Goal: Task Accomplishment & Management: Manage account settings

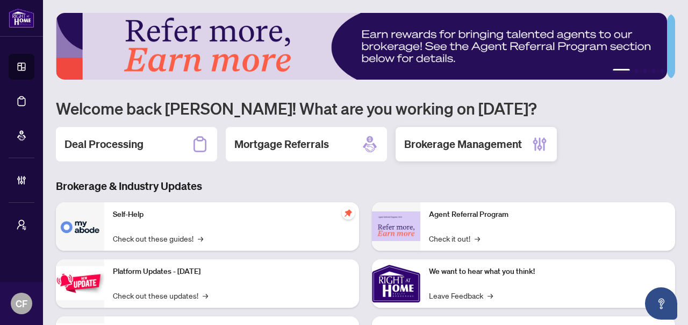
click at [484, 147] on h2 "Brokerage Management" at bounding box center [463, 144] width 118 height 15
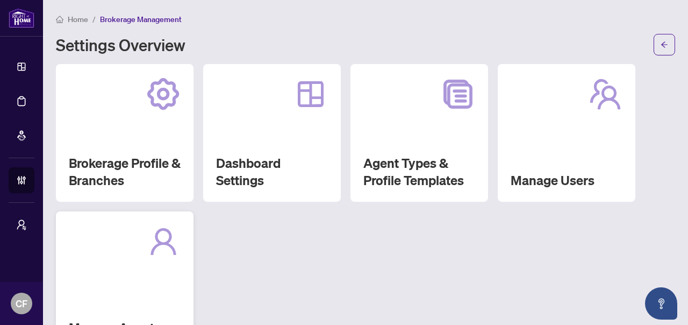
click at [129, 267] on div "Manage Agents" at bounding box center [125, 280] width 138 height 138
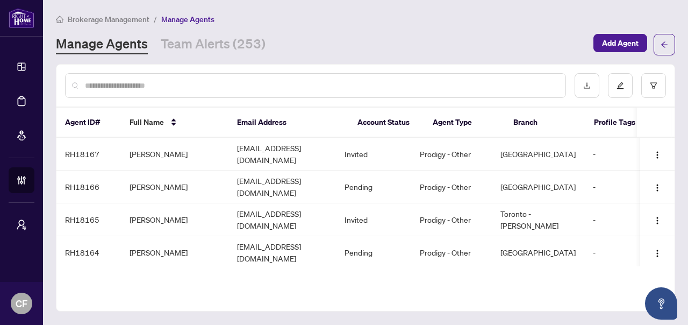
click at [298, 80] on input "text" at bounding box center [321, 86] width 472 height 12
paste input "**********"
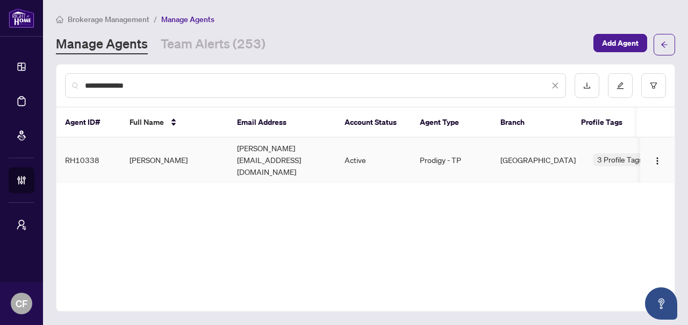
type input "**********"
click at [289, 146] on td "ibrahim@krib.ca" at bounding box center [283, 160] width 108 height 45
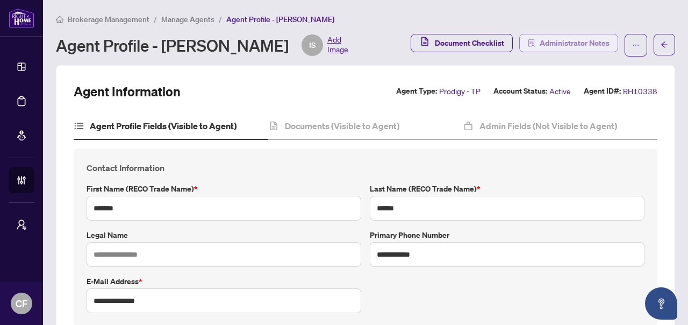
click at [562, 37] on span "Administrator Notes" at bounding box center [575, 42] width 70 height 17
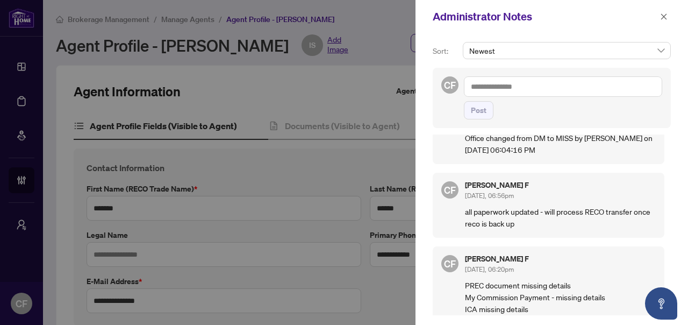
scroll to position [524, 0]
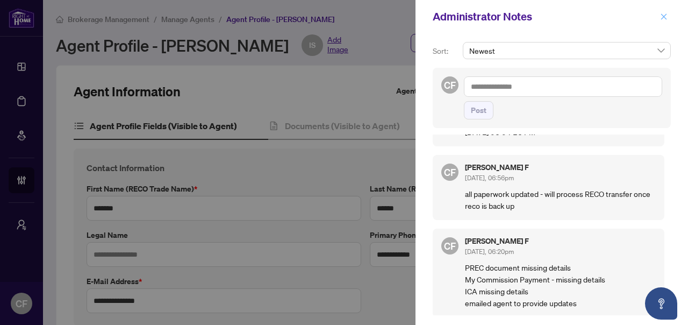
click at [666, 18] on icon "close" at bounding box center [664, 16] width 6 height 6
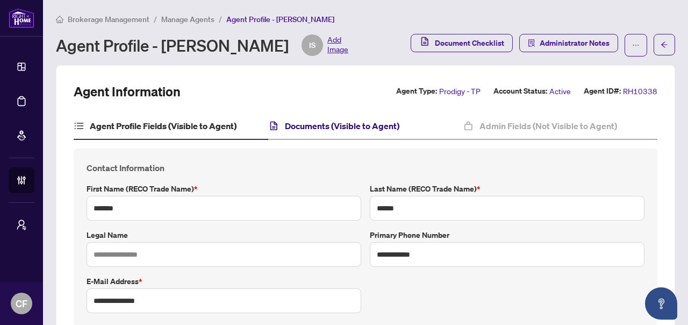
click at [332, 124] on h4 "Documents (Visible to Agent)" at bounding box center [342, 125] width 115 height 13
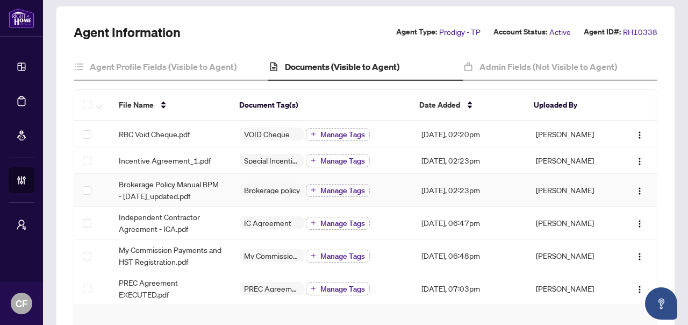
scroll to position [61, 0]
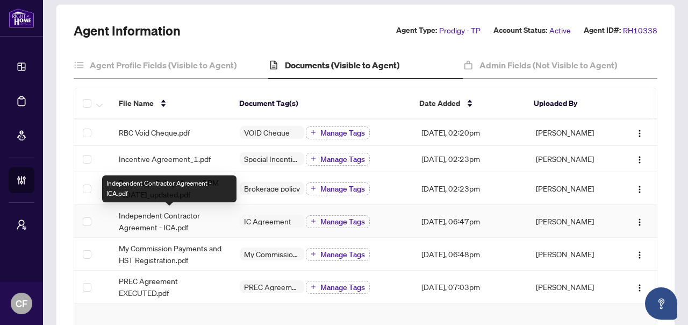
click at [174, 215] on span "Independent Contractor Agreement - ICA.pdf" at bounding box center [171, 221] width 104 height 24
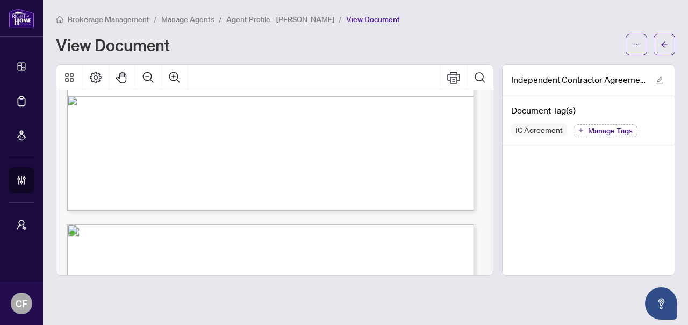
scroll to position [8151, 0]
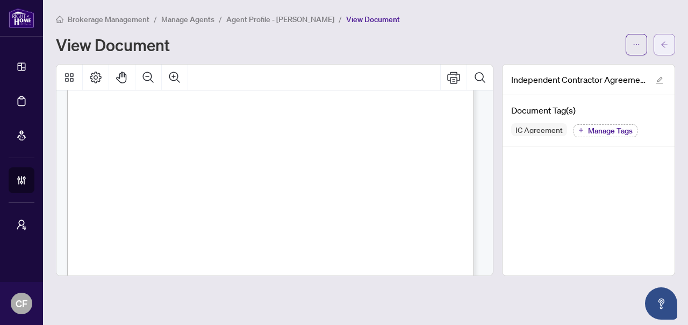
click at [667, 36] on span "button" at bounding box center [665, 44] width 8 height 17
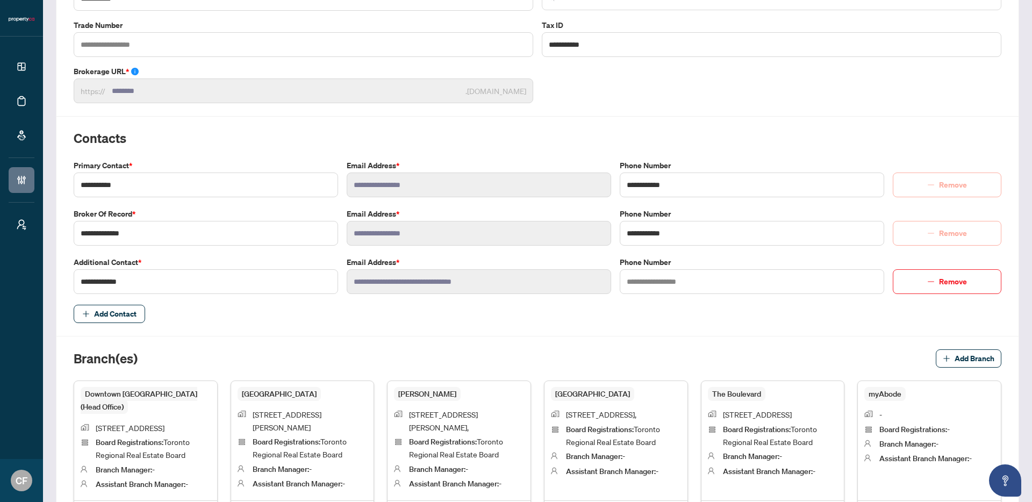
scroll to position [359, 0]
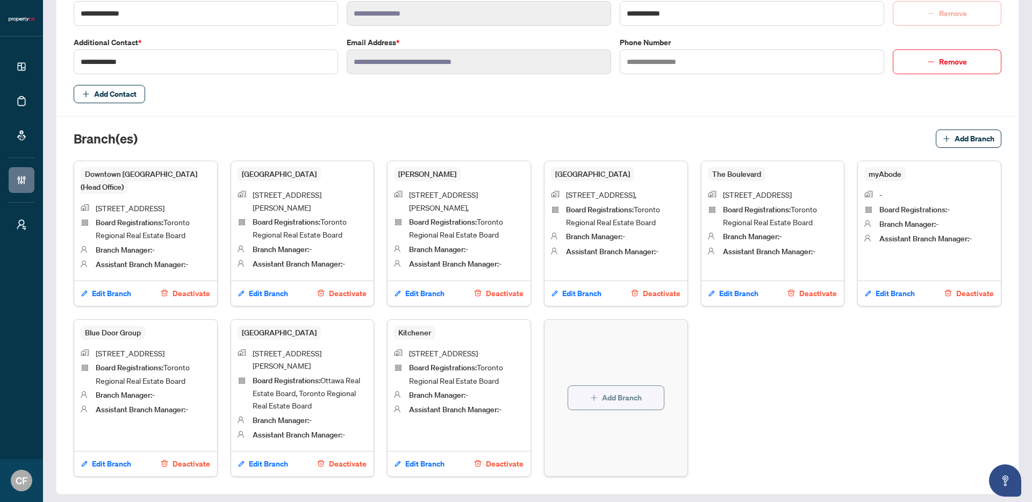
click at [622, 397] on span "Add Branch" at bounding box center [622, 397] width 40 height 17
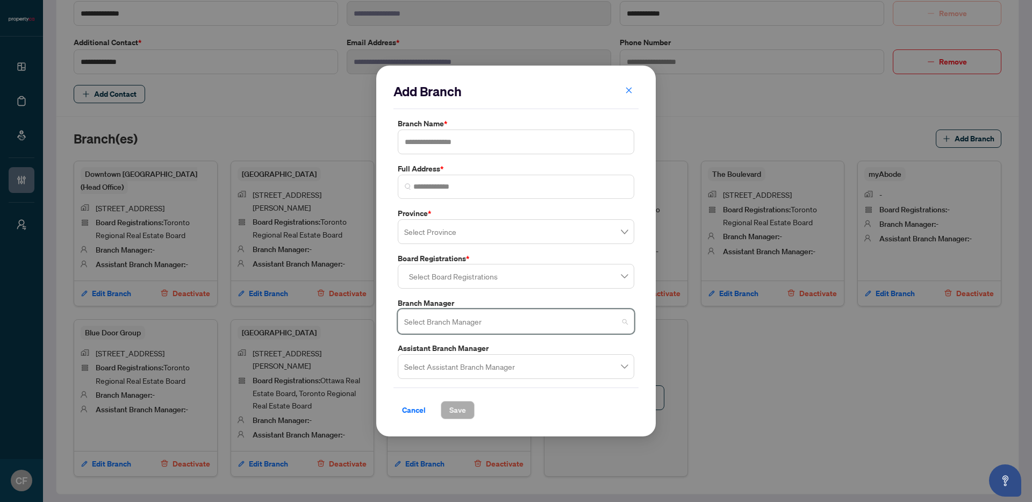
click at [499, 317] on input "search" at bounding box center [511, 323] width 214 height 24
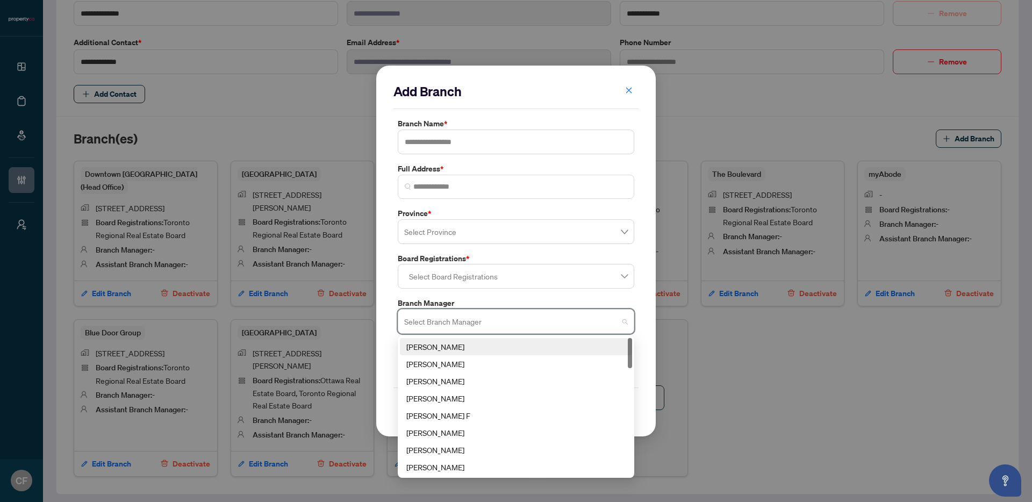
click at [491, 298] on label "Branch Manager" at bounding box center [516, 303] width 237 height 12
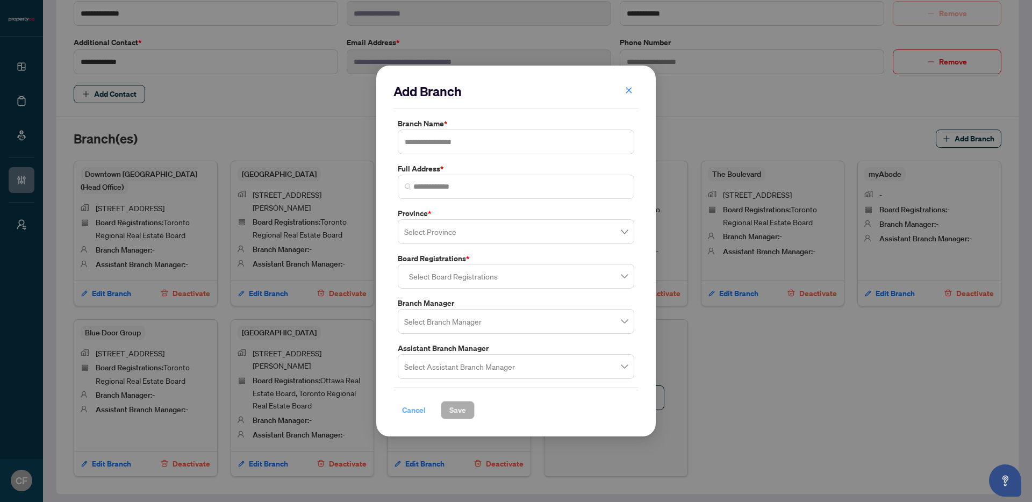
click at [421, 410] on span "Cancel" at bounding box center [414, 410] width 24 height 17
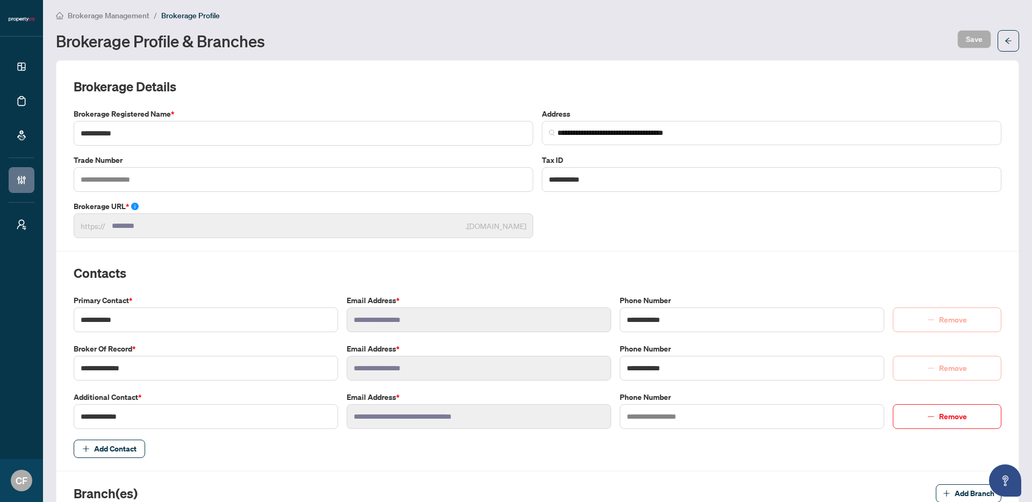
scroll to position [0, 0]
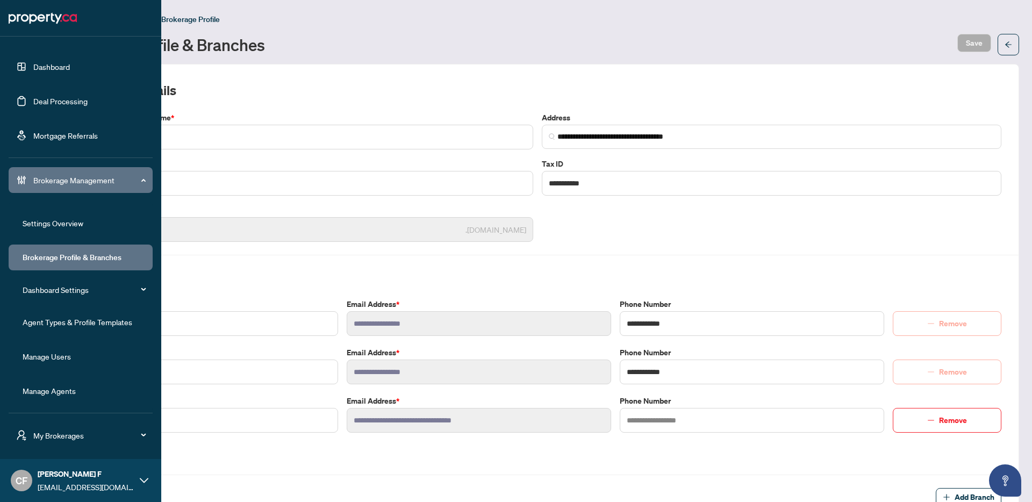
click at [32, 182] on div "Brokerage Management" at bounding box center [81, 180] width 144 height 26
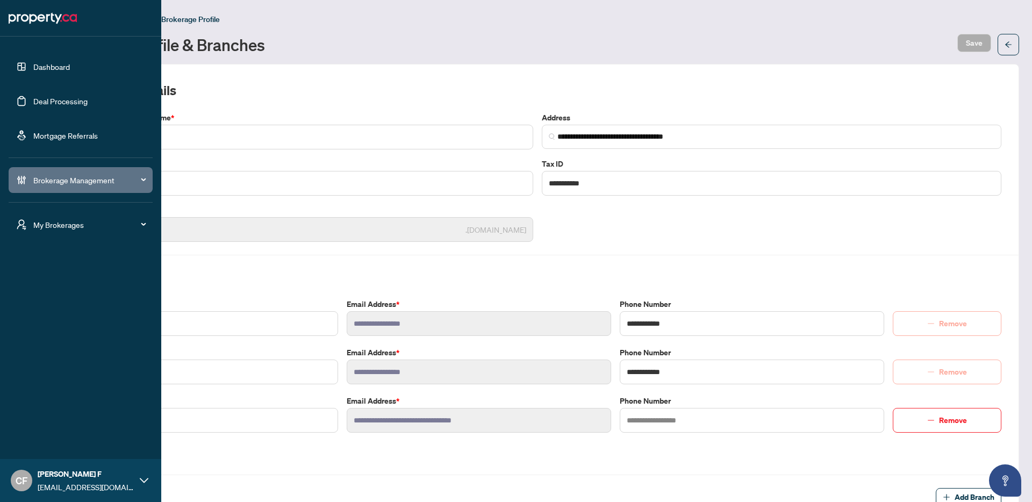
click at [33, 182] on span "Brokerage Management" at bounding box center [89, 180] width 112 height 12
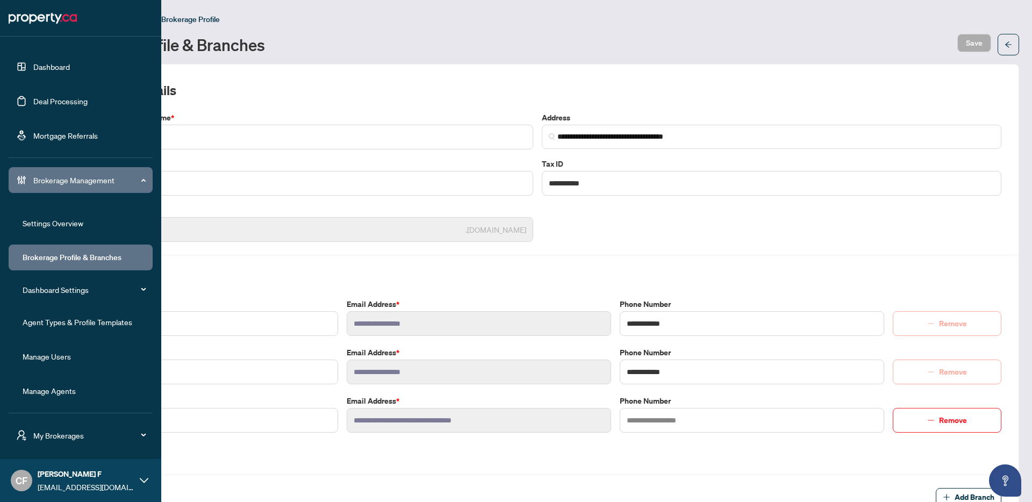
click at [75, 324] on link "Agent Types & Profile Templates" at bounding box center [78, 322] width 110 height 10
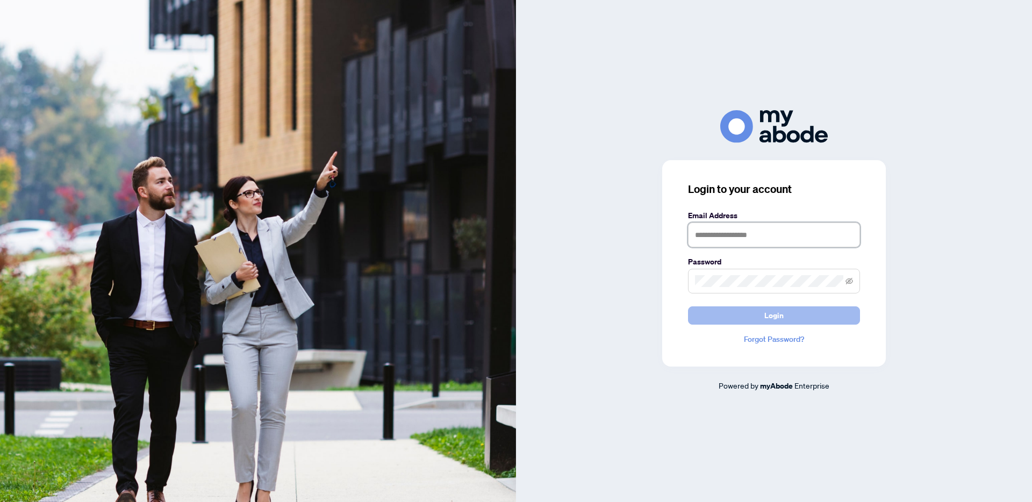
type input "**********"
click at [838, 317] on button "Login" at bounding box center [774, 315] width 172 height 18
